Goal: Find specific fact: Find specific fact

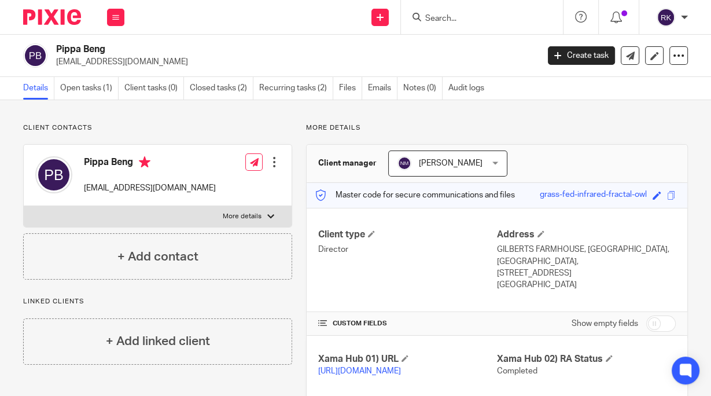
click at [467, 19] on input "Search" at bounding box center [476, 19] width 104 height 10
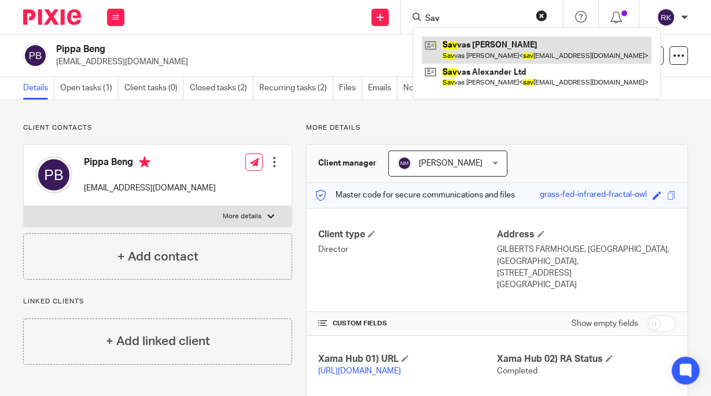
type input "Sav"
click at [484, 48] on link at bounding box center [537, 49] width 230 height 27
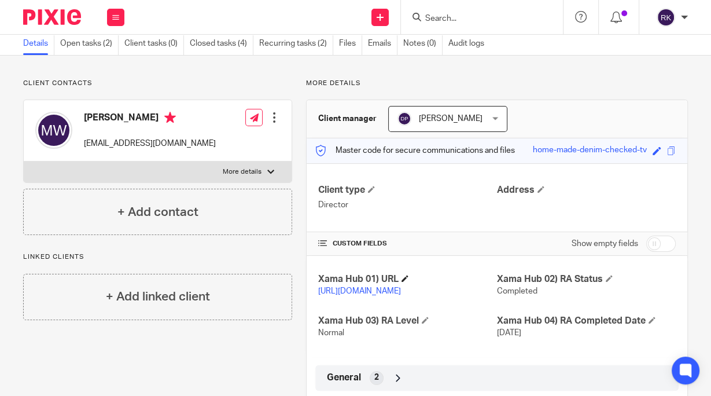
scroll to position [150, 0]
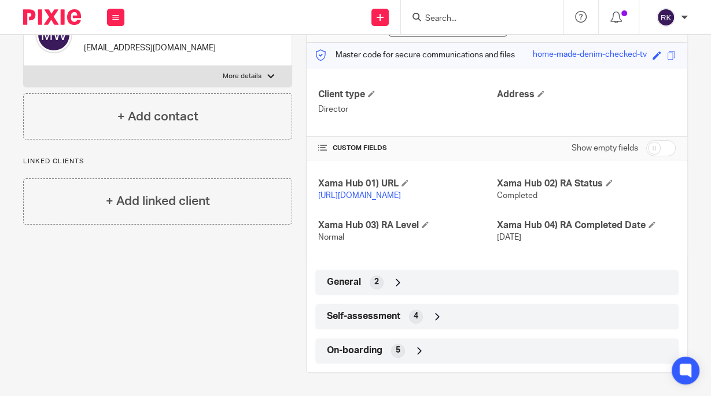
click at [419, 309] on div "Self-assessment 4" at bounding box center [497, 317] width 346 height 20
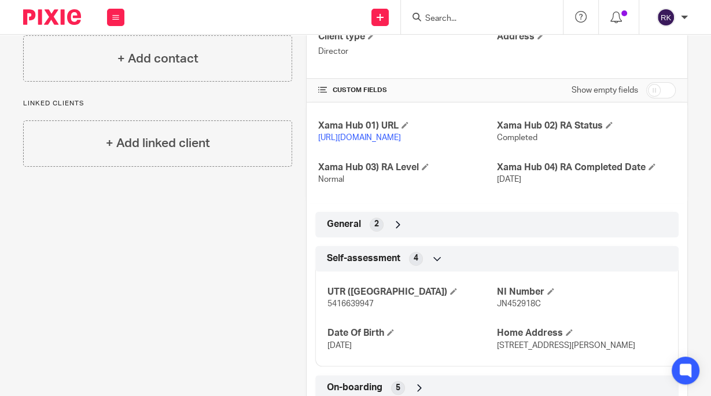
scroll to position [0, 0]
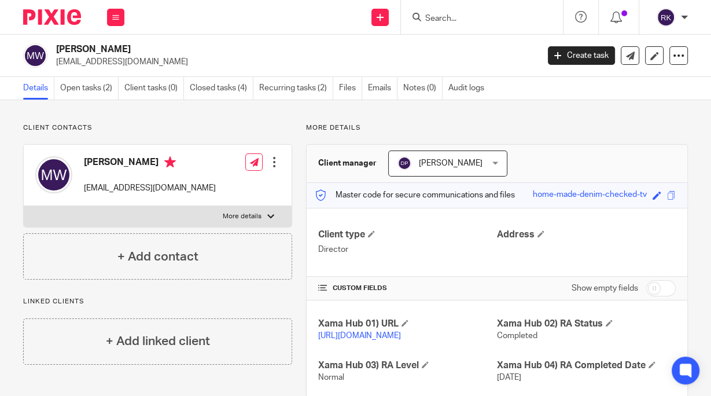
click at [461, 17] on input "Search" at bounding box center [476, 19] width 104 height 10
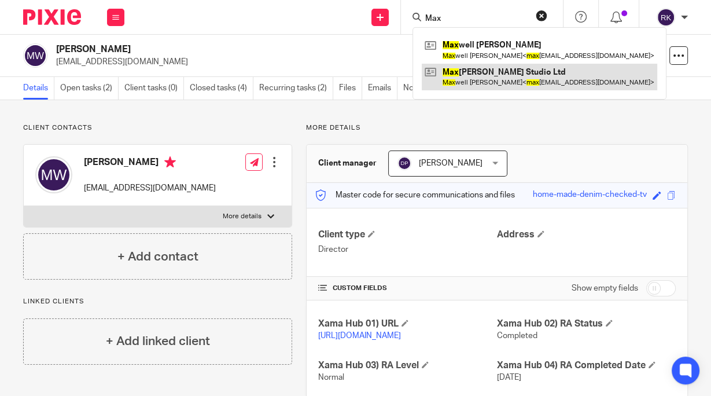
type input "Max"
click at [481, 77] on link at bounding box center [540, 77] width 236 height 27
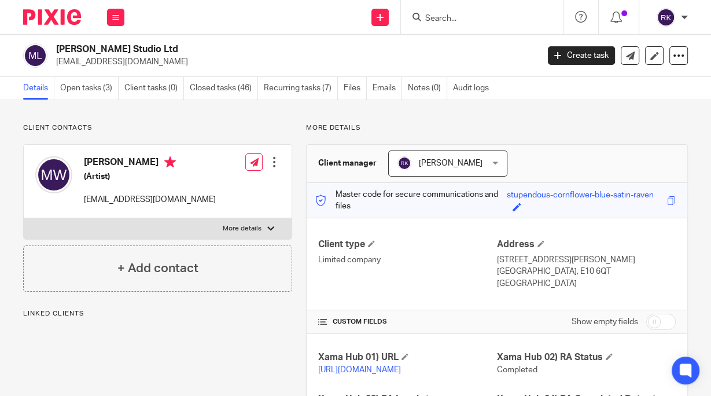
scroll to position [278, 0]
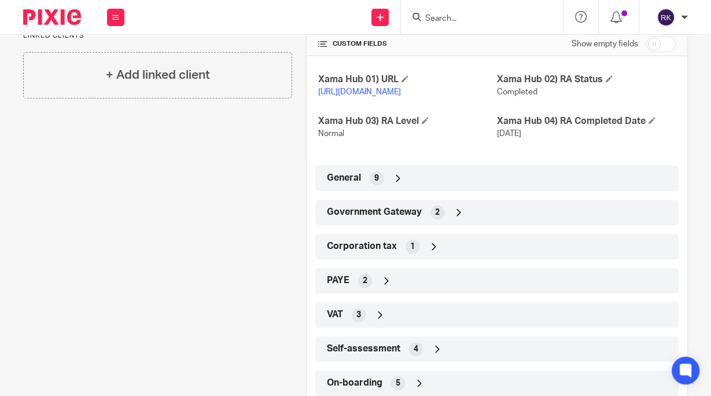
click at [381, 286] on icon at bounding box center [387, 281] width 12 height 12
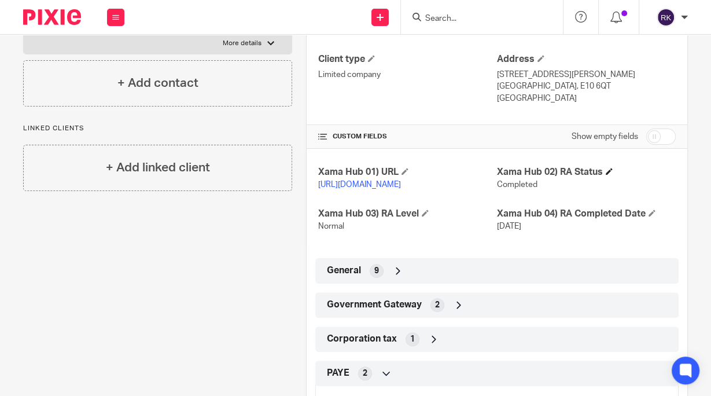
scroll to position [375, 0]
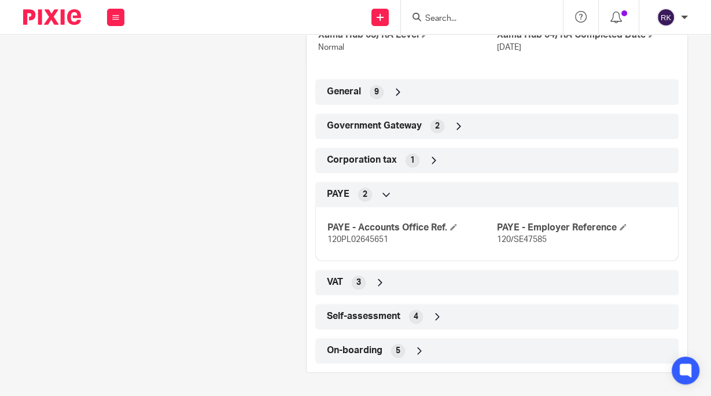
click at [530, 93] on div "General 9" at bounding box center [497, 92] width 346 height 20
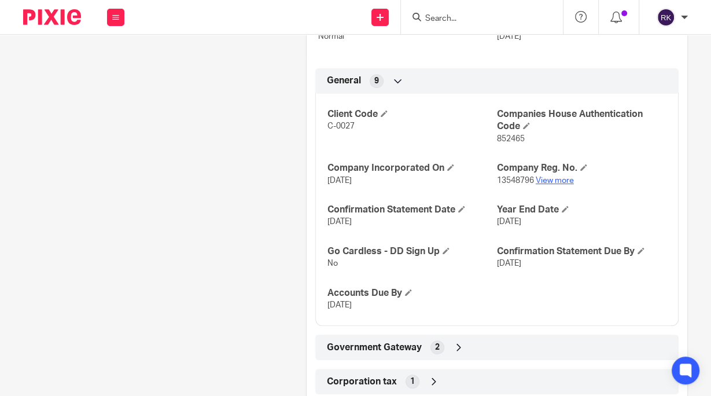
click at [543, 185] on link "View more" at bounding box center [555, 181] width 38 height 8
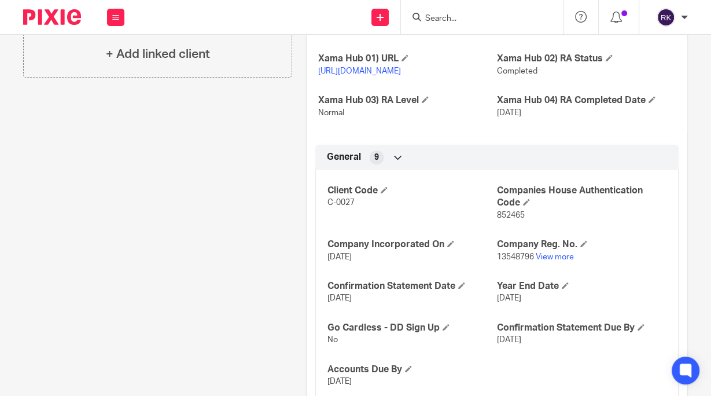
scroll to position [185, 0]
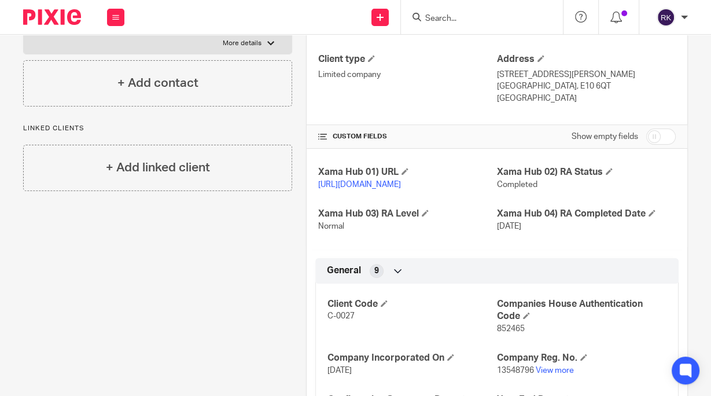
click at [479, 17] on input "Search" at bounding box center [476, 19] width 104 height 10
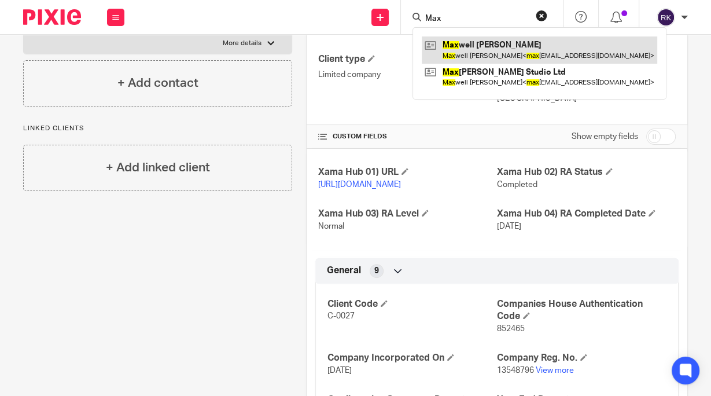
type input "Max"
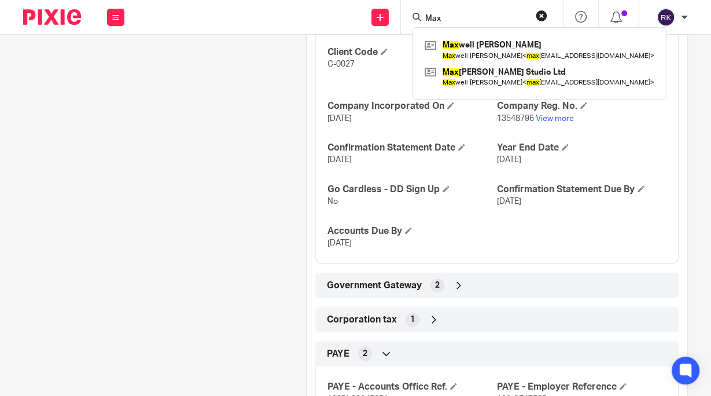
scroll to position [463, 0]
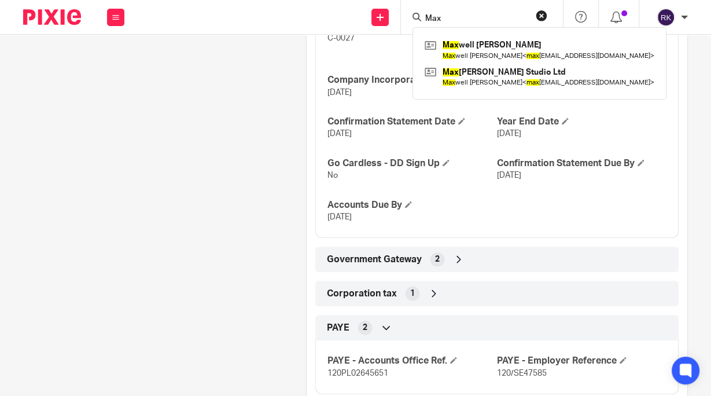
click at [493, 266] on div "Government Gateway 2" at bounding box center [497, 259] width 346 height 20
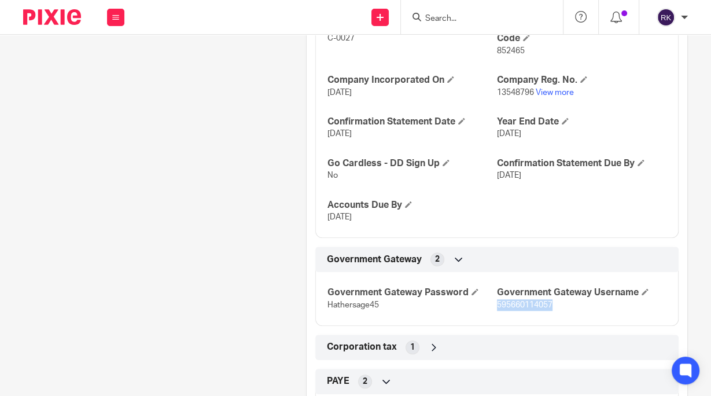
drag, startPoint x: 547, startPoint y: 318, endPoint x: 492, endPoint y: 316, distance: 54.4
click at [497, 309] on span "595660114057" at bounding box center [525, 305] width 56 height 8
copy span "595660114057"
drag, startPoint x: 380, startPoint y: 317, endPoint x: 314, endPoint y: 318, distance: 65.4
click at [315, 318] on div "Government Gateway Password Hathersage45 Government Gateway Username 5956601140…" at bounding box center [496, 294] width 363 height 63
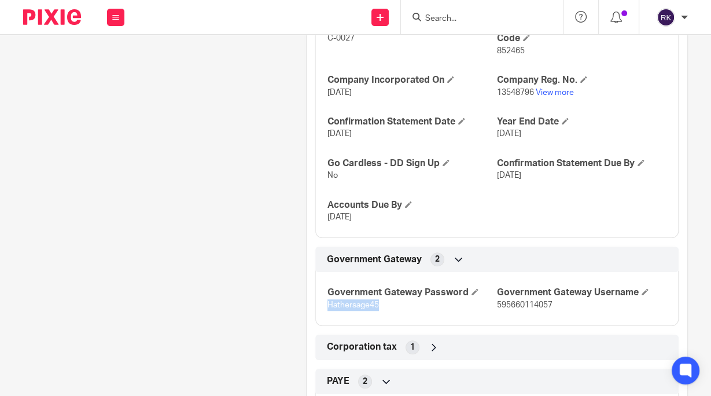
copy span "Hathersage45"
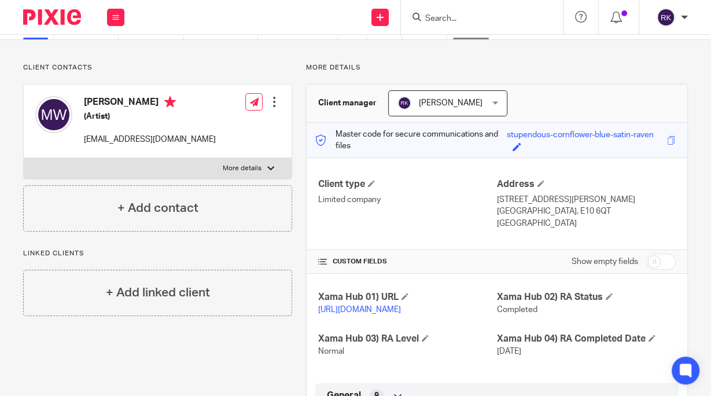
scroll to position [0, 0]
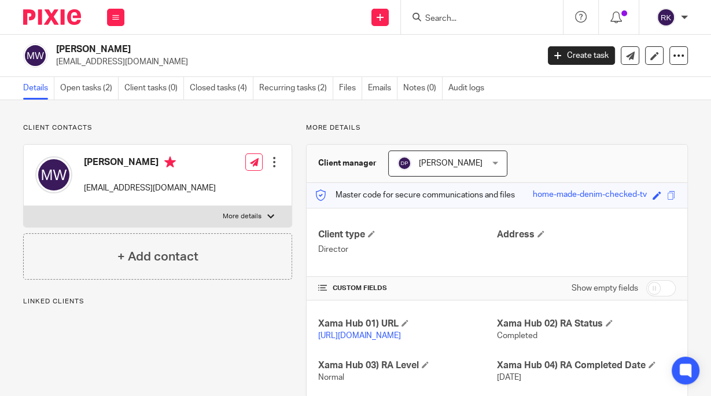
scroll to position [150, 0]
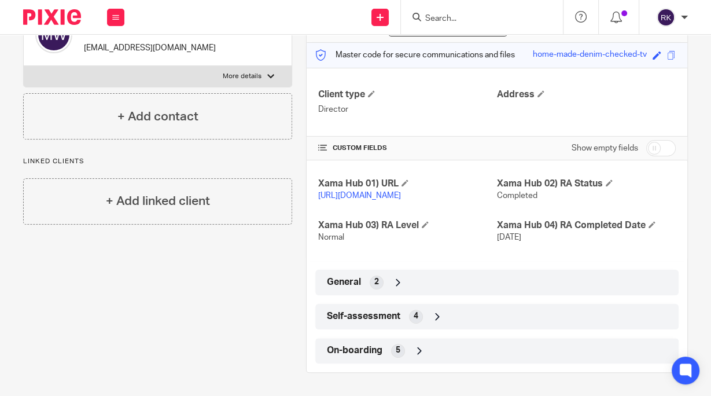
click at [389, 317] on span "Self-assessment" at bounding box center [363, 316] width 73 height 12
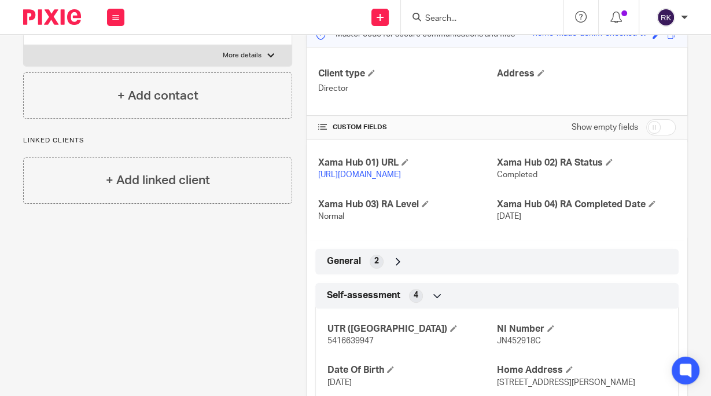
scroll to position [258, 0]
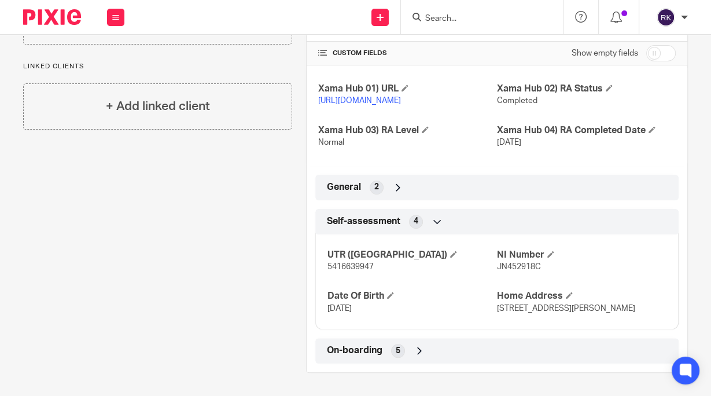
click at [380, 178] on div "General 2" at bounding box center [497, 188] width 346 height 20
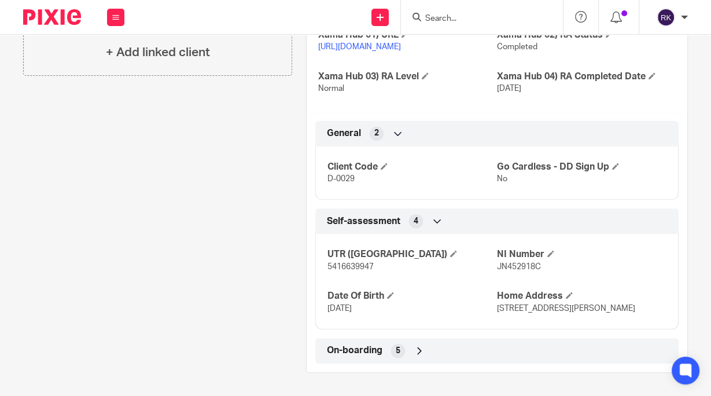
scroll to position [311, 0]
